Goal: Task Accomplishment & Management: Complete application form

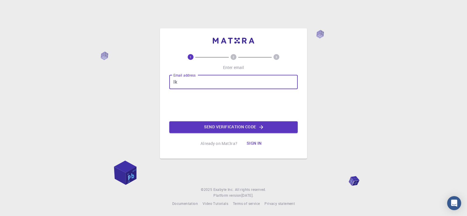
type input "I"
type input "[EMAIL_ADDRESS][DOMAIN_NAME]"
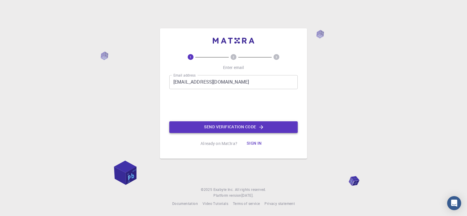
click at [237, 126] on button "Send verification code" at bounding box center [233, 127] width 128 height 12
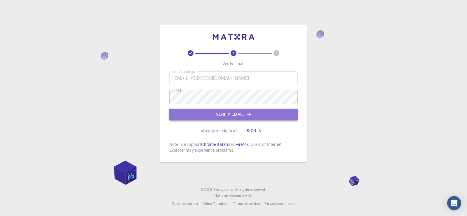
click at [224, 119] on button "Verify email" at bounding box center [233, 115] width 128 height 12
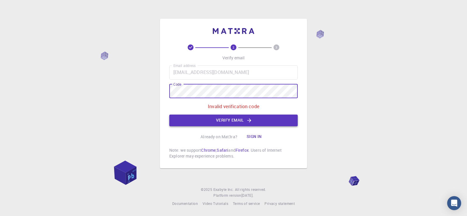
click at [221, 120] on button "Verify email" at bounding box center [233, 120] width 128 height 12
